Goal: Task Accomplishment & Management: Manage account settings

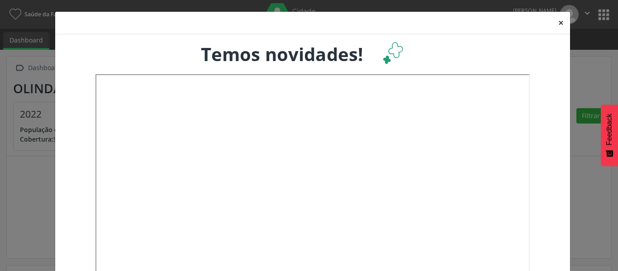
click at [563, 28] on button "×" at bounding box center [561, 23] width 18 height 22
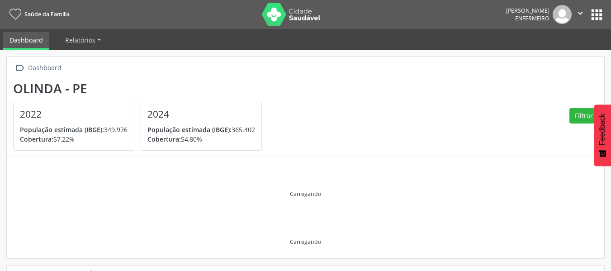
click at [577, 13] on icon "" at bounding box center [581, 13] width 10 height 10
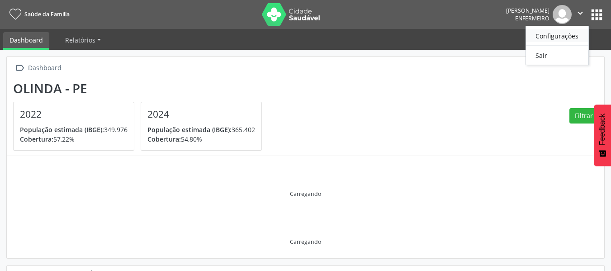
click at [576, 36] on link "Configurações" at bounding box center [557, 35] width 62 height 13
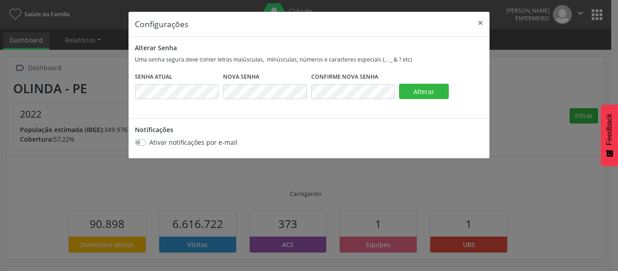
click at [338, 105] on fieldset "Confirme Nova Senha" at bounding box center [353, 89] width 84 height 33
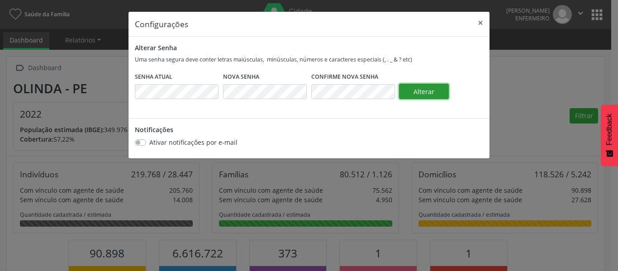
click at [439, 90] on button "Alterar" at bounding box center [424, 91] width 50 height 15
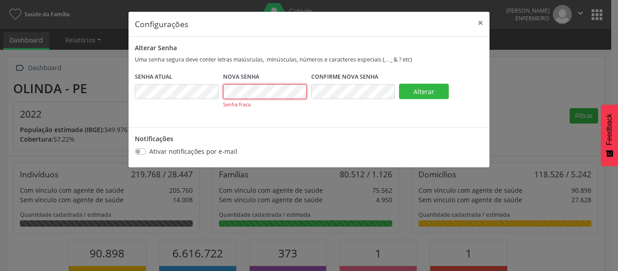
click at [214, 90] on div "Senha Atual Nova Senha Senha fraca Confirme Nova Senha Alterar" at bounding box center [309, 97] width 353 height 48
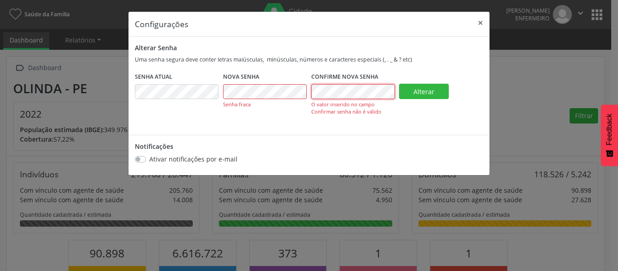
click at [299, 92] on div "Senha Atual Nova Senha Senha fraca Confirme Nova Senha O valor inserido no camp…" at bounding box center [309, 101] width 353 height 56
click at [273, 87] on div "Senha Atual Nova Senha Senha fraca Confirme Nova Senha O valor inserido no camp…" at bounding box center [309, 101] width 353 height 56
click at [433, 95] on span "Alterar" at bounding box center [424, 91] width 21 height 9
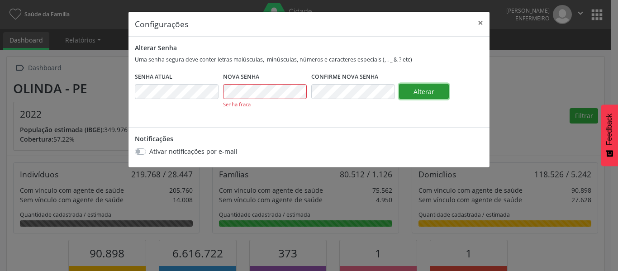
click at [433, 92] on span "Alterar" at bounding box center [424, 91] width 21 height 9
click at [189, 83] on div "Senha Atual Nova Senha Senha fraca Confirme Nova Senha Alterar" at bounding box center [309, 97] width 353 height 48
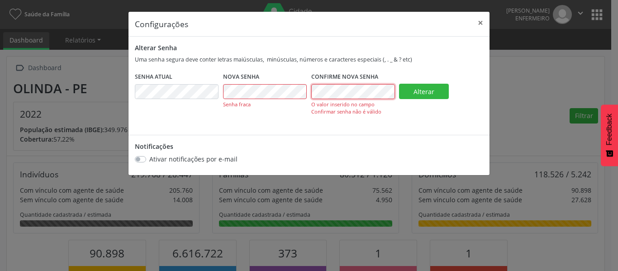
click at [302, 92] on div "Senha Atual Nova Senha Senha fraca Confirme Nova Senha O valor inserido no camp…" at bounding box center [309, 101] width 353 height 56
click at [430, 87] on span "Alterar" at bounding box center [424, 91] width 21 height 9
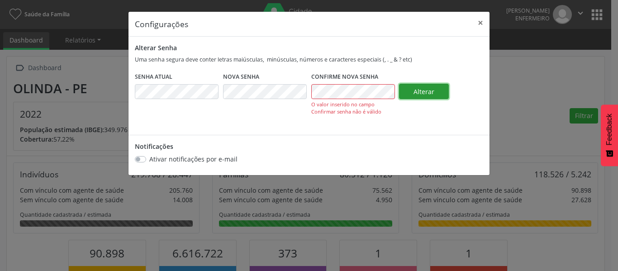
click at [428, 88] on span "Alterar" at bounding box center [424, 91] width 21 height 9
click at [296, 87] on div "Senha Atual Nova Senha Confirme Nova Senha O valor inserido no campo Confirmar …" at bounding box center [309, 101] width 353 height 56
click at [210, 88] on div "Senha Atual Nova Senha Confirme Nova Senha O valor inserido no campo Confirmar …" at bounding box center [309, 101] width 353 height 56
click at [432, 91] on span "Alterar" at bounding box center [424, 91] width 21 height 9
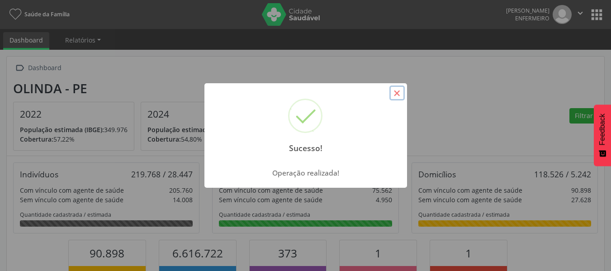
click at [401, 95] on button "×" at bounding box center [397, 93] width 15 height 15
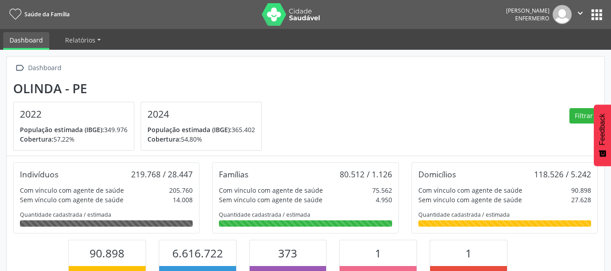
click at [600, 12] on button "apps" at bounding box center [597, 15] width 16 height 16
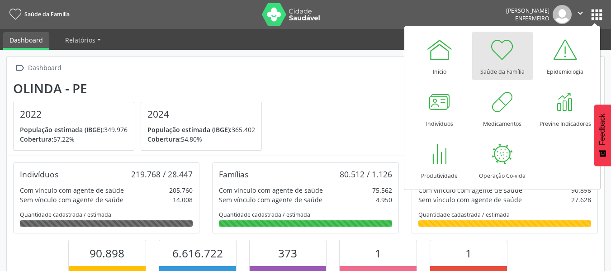
scroll to position [150, 200]
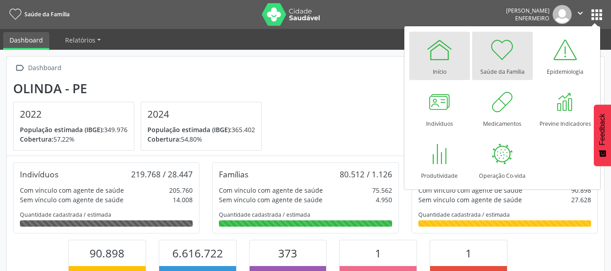
click at [450, 63] on div at bounding box center [439, 49] width 27 height 27
